Goal: Task Accomplishment & Management: Use online tool/utility

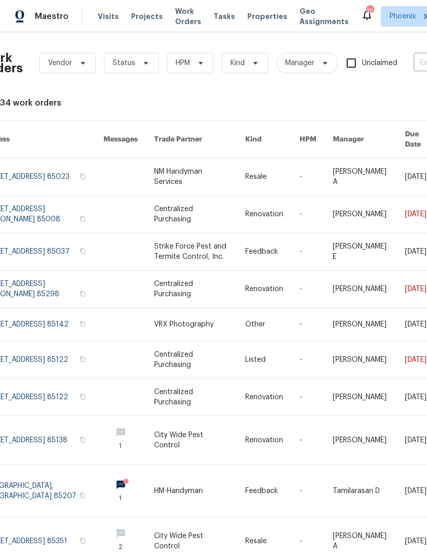
scroll to position [0, 19]
click at [201, 66] on icon at bounding box center [201, 63] width 8 height 8
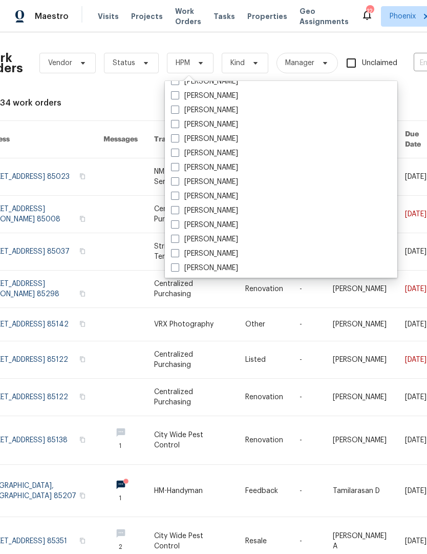
scroll to position [22, 0]
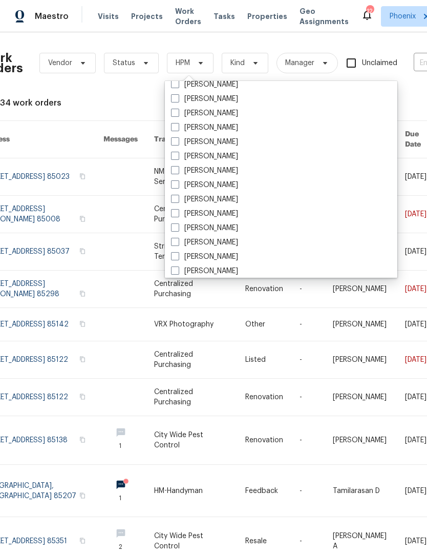
click at [173, 143] on span at bounding box center [175, 141] width 8 height 8
click at [173, 143] on input "[PERSON_NAME]" at bounding box center [174, 140] width 7 height 7
checkbox input "true"
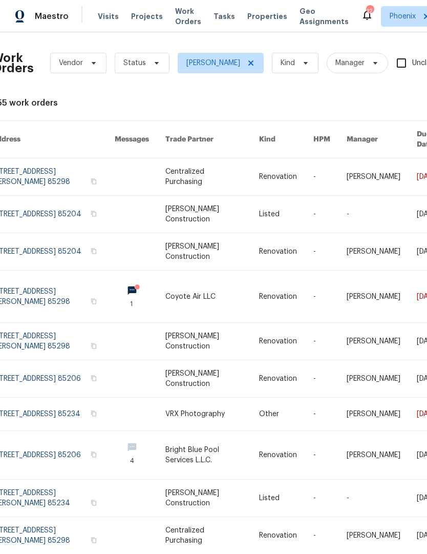
scroll to position [0, 9]
click at [152, 64] on icon at bounding box center [156, 63] width 8 height 8
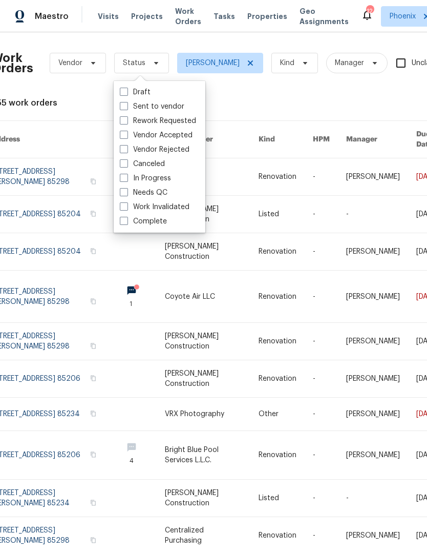
click at [125, 196] on label "Needs QC" at bounding box center [144, 193] width 48 height 10
click at [125, 194] on input "Needs QC" at bounding box center [123, 191] width 7 height 7
checkbox input "true"
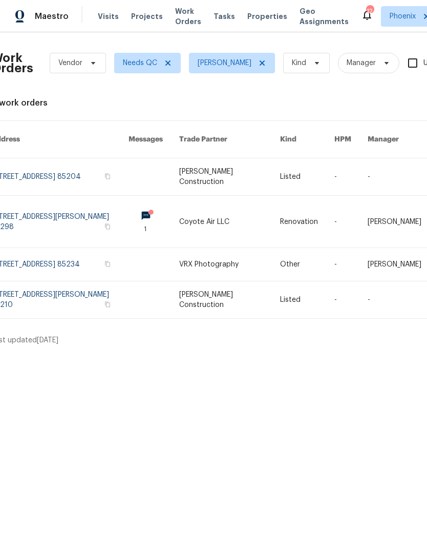
click at [87, 281] on link at bounding box center [59, 299] width 137 height 37
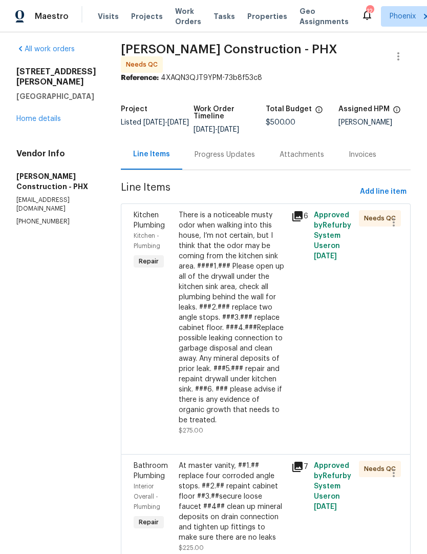
scroll to position [4, 0]
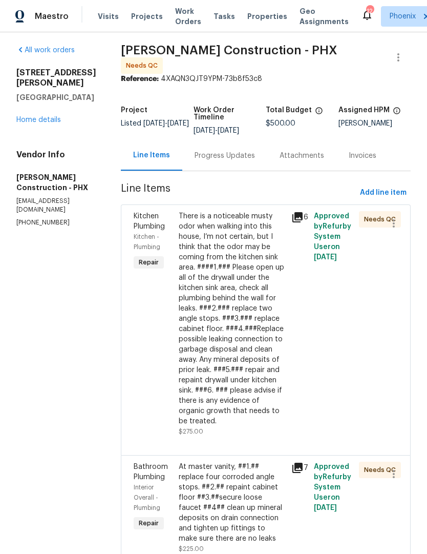
click at [243, 487] on div "At master vanity, ##1.## replace four corroded angle stops. ##2.## repaint cabi…" at bounding box center [232, 503] width 107 height 82
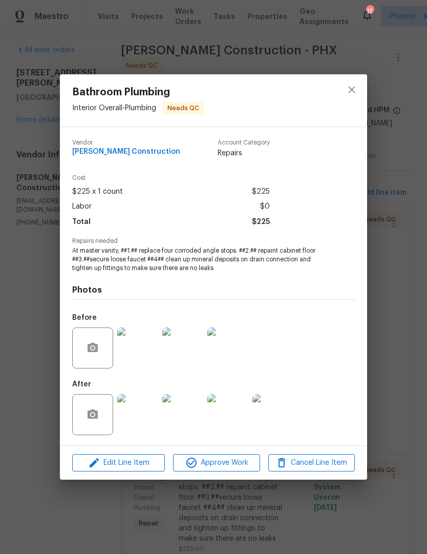
click at [132, 416] on img at bounding box center [137, 414] width 41 height 41
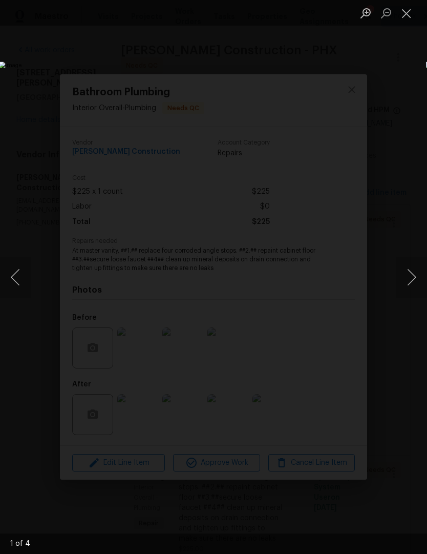
click at [413, 274] on button "Next image" at bounding box center [412, 277] width 31 height 41
click at [409, 280] on button "Next image" at bounding box center [412, 277] width 31 height 41
click at [413, 281] on button "Next image" at bounding box center [412, 277] width 31 height 41
click at [411, 282] on button "Next image" at bounding box center [412, 277] width 31 height 41
click at [410, 281] on button "Next image" at bounding box center [412, 277] width 31 height 41
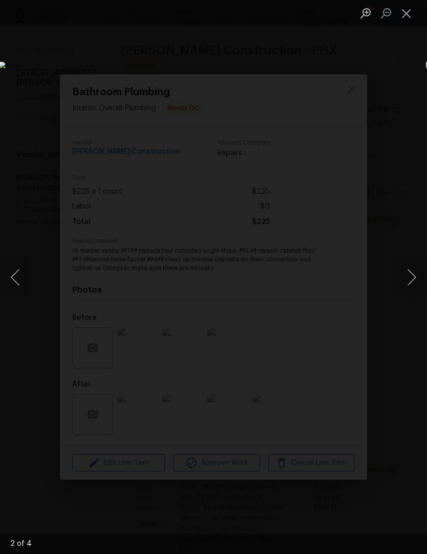
click at [409, 283] on button "Next image" at bounding box center [412, 277] width 31 height 41
click at [412, 282] on button "Next image" at bounding box center [412, 277] width 31 height 41
click at [413, 280] on button "Next image" at bounding box center [412, 277] width 31 height 41
click at [413, 282] on button "Next image" at bounding box center [412, 277] width 31 height 41
click at [412, 284] on button "Next image" at bounding box center [412, 277] width 31 height 41
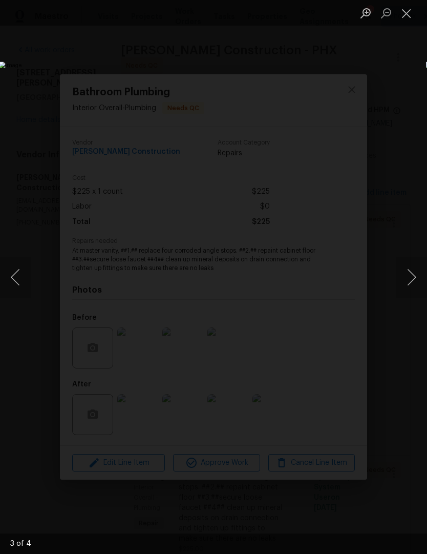
click at [412, 283] on button "Next image" at bounding box center [412, 277] width 31 height 41
click at [405, 13] on button "Close lightbox" at bounding box center [407, 13] width 20 height 18
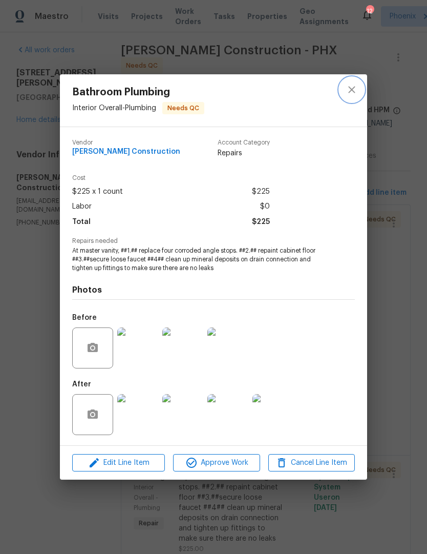
click at [351, 87] on icon "close" at bounding box center [352, 90] width 12 height 12
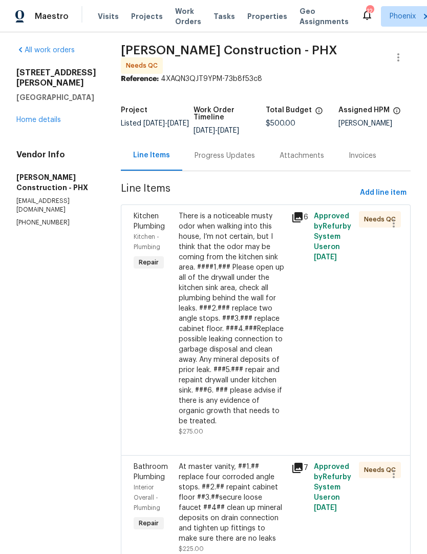
click at [224, 140] on div "Progress Updates" at bounding box center [224, 155] width 85 height 30
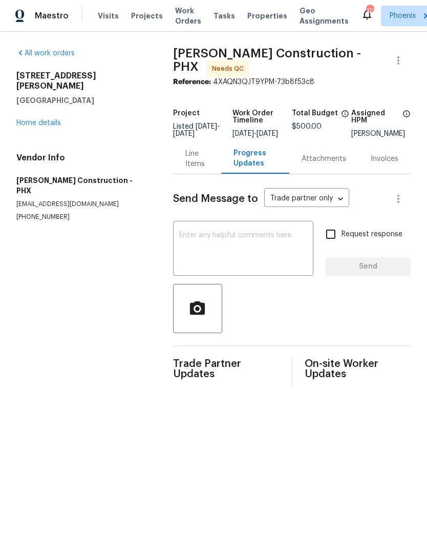
click at [194, 159] on div "Line Items" at bounding box center [198, 159] width 24 height 20
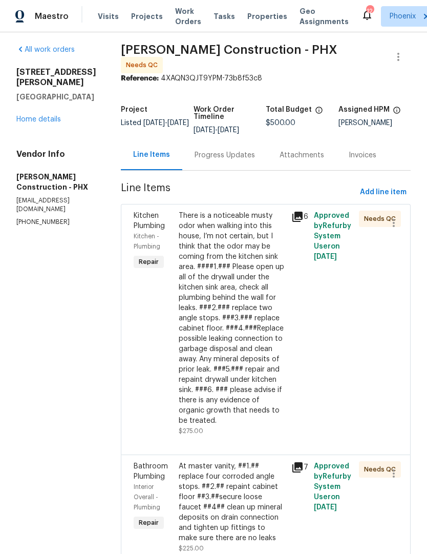
scroll to position [4, 0]
click at [248, 496] on div "At master vanity, ##1.## replace four corroded angle stops. ##2.## repaint cabi…" at bounding box center [232, 503] width 107 height 82
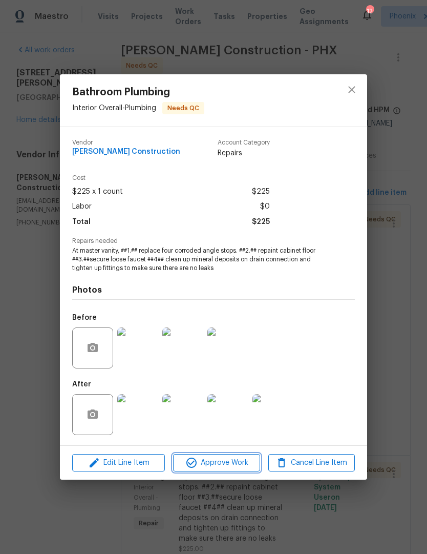
click at [234, 464] on span "Approve Work" at bounding box center [216, 463] width 80 height 13
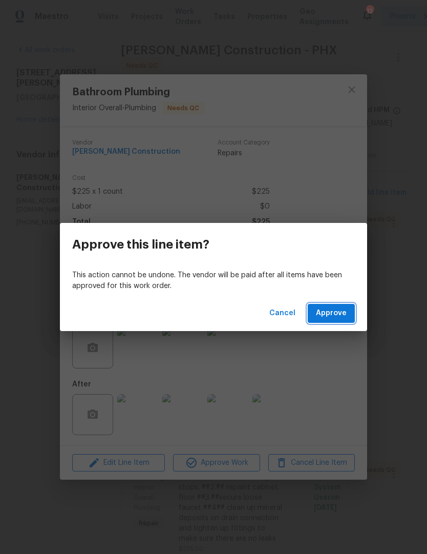
click at [343, 310] on span "Approve" at bounding box center [331, 313] width 31 height 13
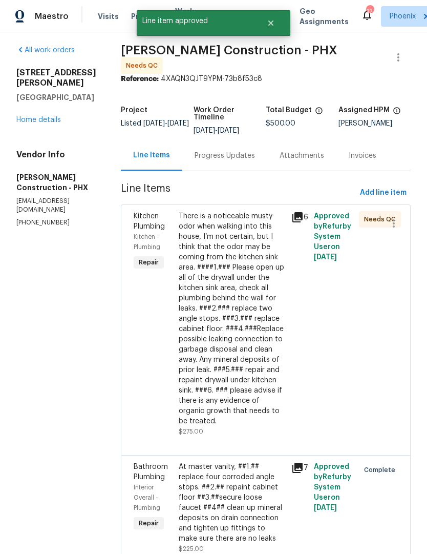
click at [247, 315] on div "There is a noticeable musty odor when walking into this house, I’m not certain,…" at bounding box center [232, 318] width 107 height 215
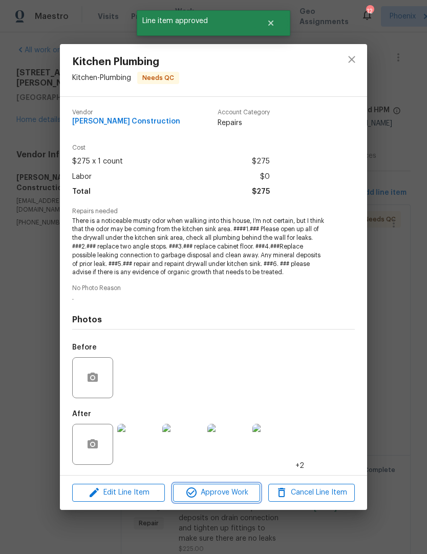
click at [237, 491] on span "Approve Work" at bounding box center [216, 492] width 80 height 13
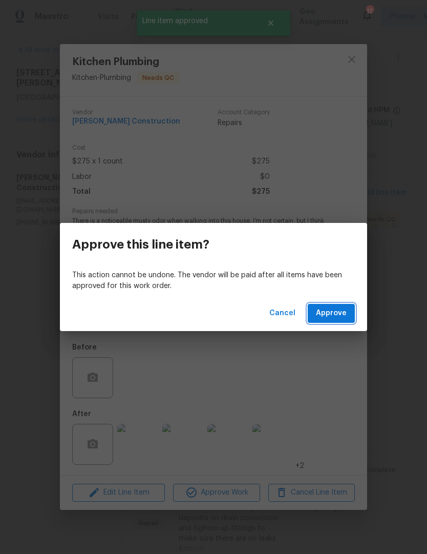
click at [339, 311] on span "Approve" at bounding box center [331, 313] width 31 height 13
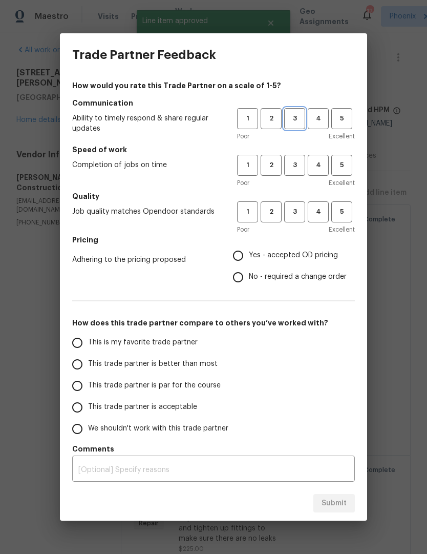
click at [293, 115] on span "3" at bounding box center [294, 119] width 19 height 12
click at [301, 170] on span "3" at bounding box center [294, 165] width 19 height 12
click at [295, 219] on button "3" at bounding box center [294, 211] width 21 height 21
click at [240, 253] on input "Yes - accepted OD pricing" at bounding box center [239, 256] width 22 height 22
radio input "true"
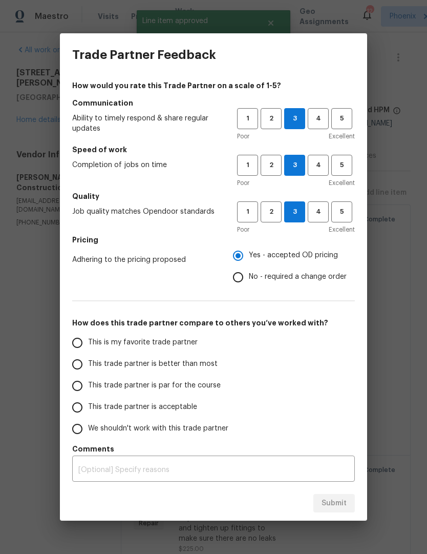
click at [124, 422] on label "We shouldn't work with this trade partner" at bounding box center [148, 429] width 162 height 22
click at [88, 422] on input "We shouldn't work with this trade partner" at bounding box center [78, 429] width 22 height 22
radio input "false"
click at [81, 360] on input "This trade partner is better than most" at bounding box center [78, 365] width 22 height 22
click at [341, 502] on span "Submit" at bounding box center [334, 503] width 25 height 13
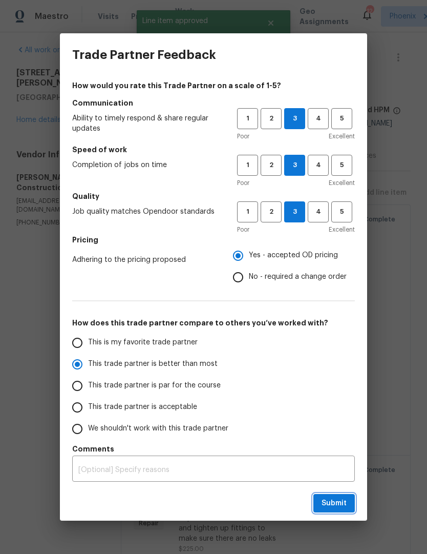
radio input "true"
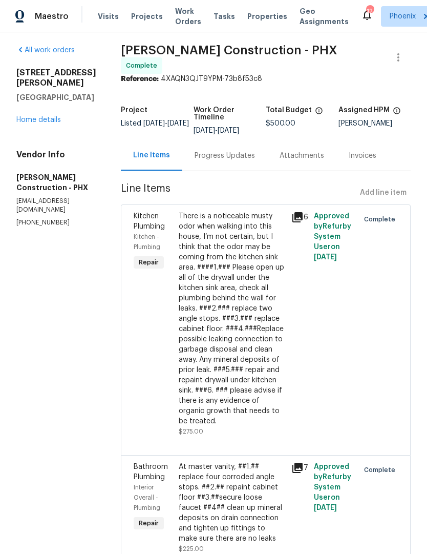
scroll to position [0, 0]
